Goal: Transaction & Acquisition: Purchase product/service

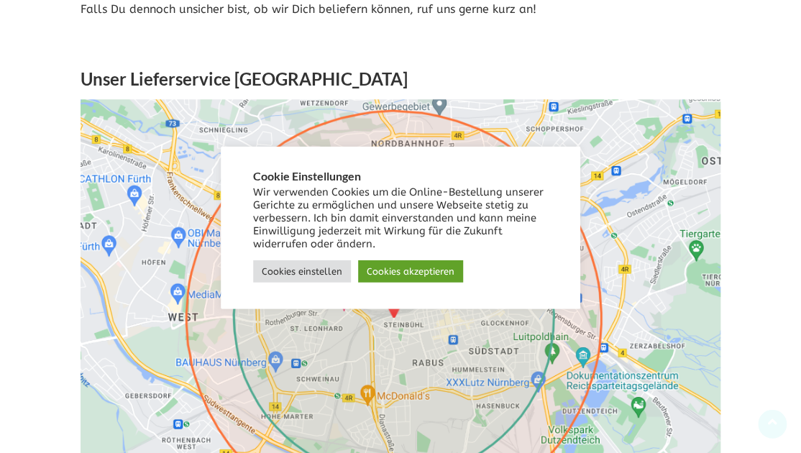
scroll to position [455, 0]
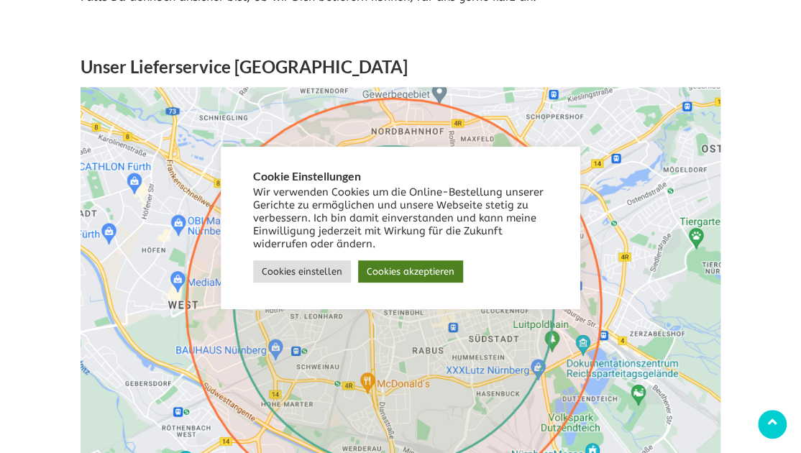
click at [410, 277] on link "Cookies akzeptieren" at bounding box center [410, 271] width 105 height 22
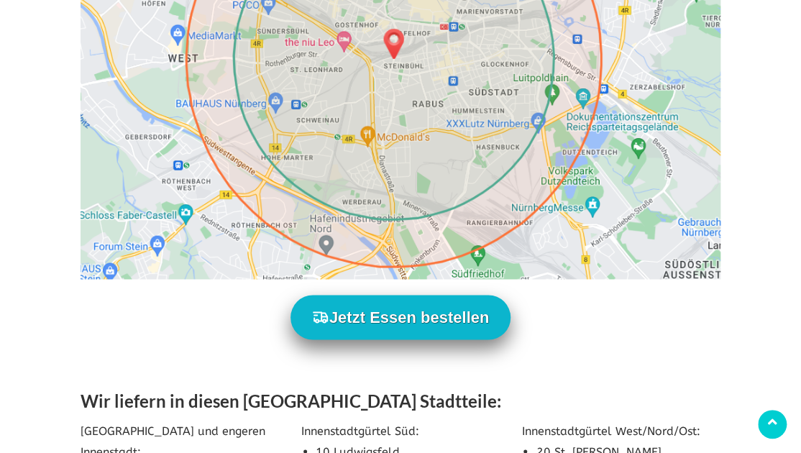
scroll to position [683, 0]
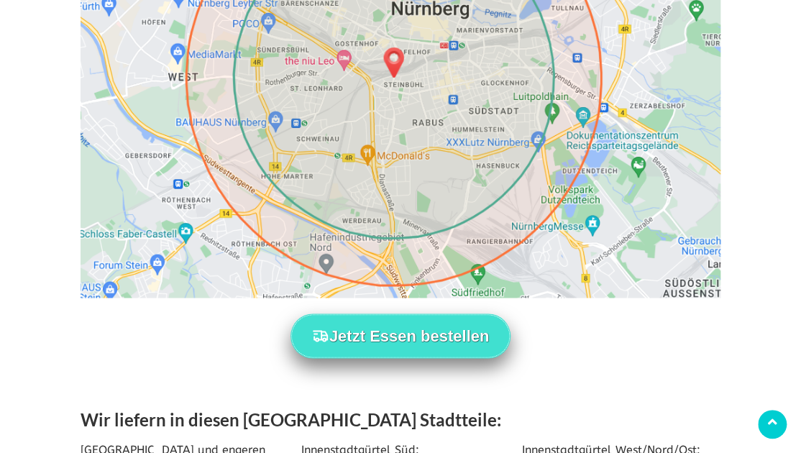
click at [401, 332] on button "Jetzt Essen bestellen" at bounding box center [400, 335] width 221 height 44
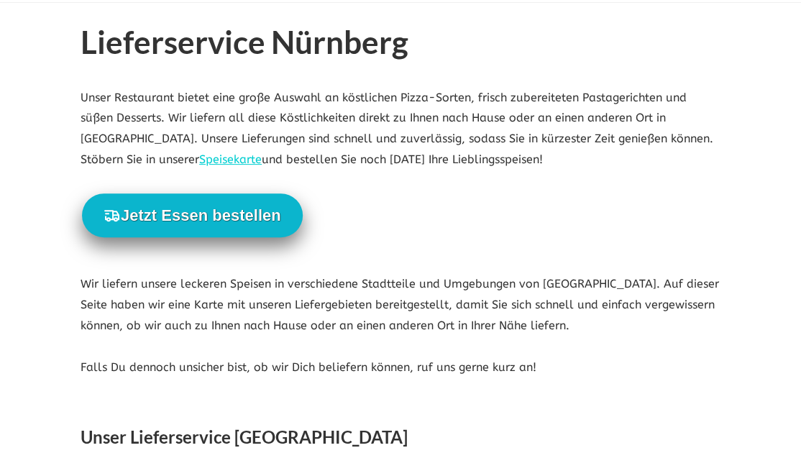
scroll to position [0, 0]
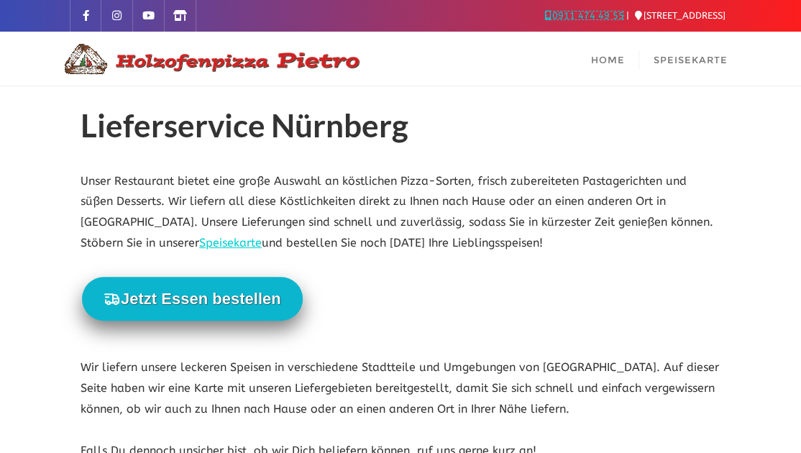
click at [582, 13] on link "0911 474 49 55" at bounding box center [584, 15] width 79 height 11
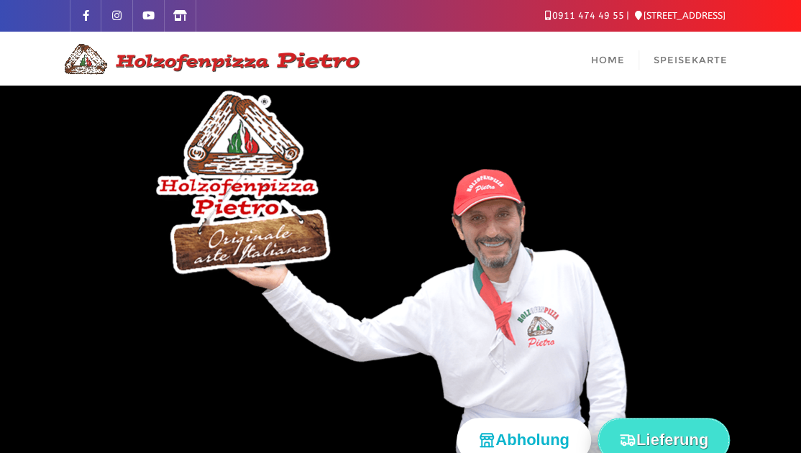
click at [660, 433] on button "Lieferung" at bounding box center [663, 440] width 132 height 44
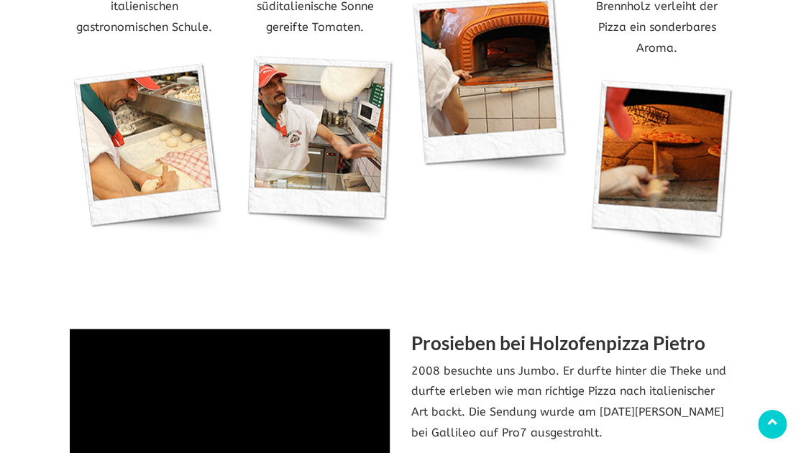
scroll to position [1062, 0]
